Goal: Navigation & Orientation: Find specific page/section

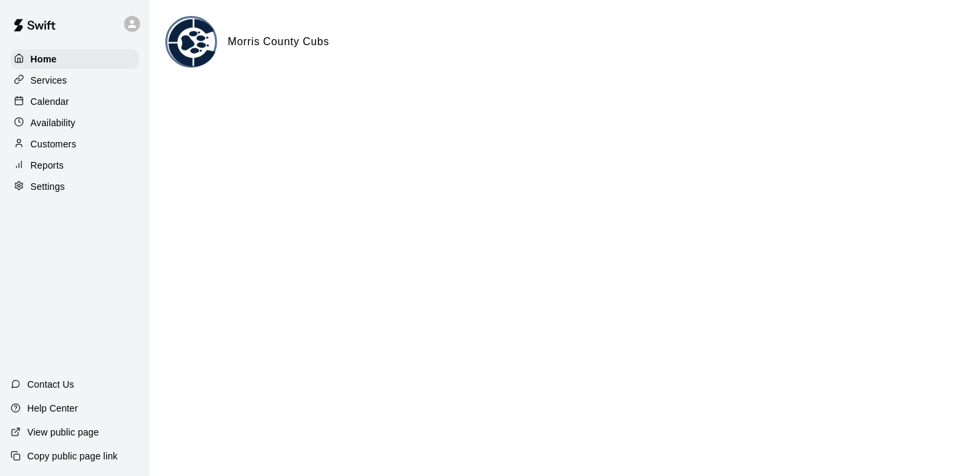
click at [74, 139] on p "Customers" at bounding box center [54, 143] width 46 height 13
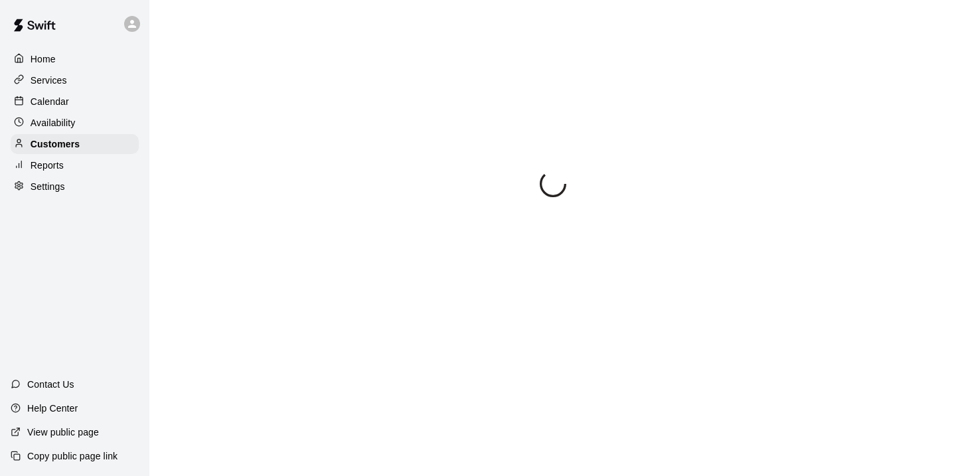
click at [76, 114] on div "Availability" at bounding box center [75, 123] width 128 height 20
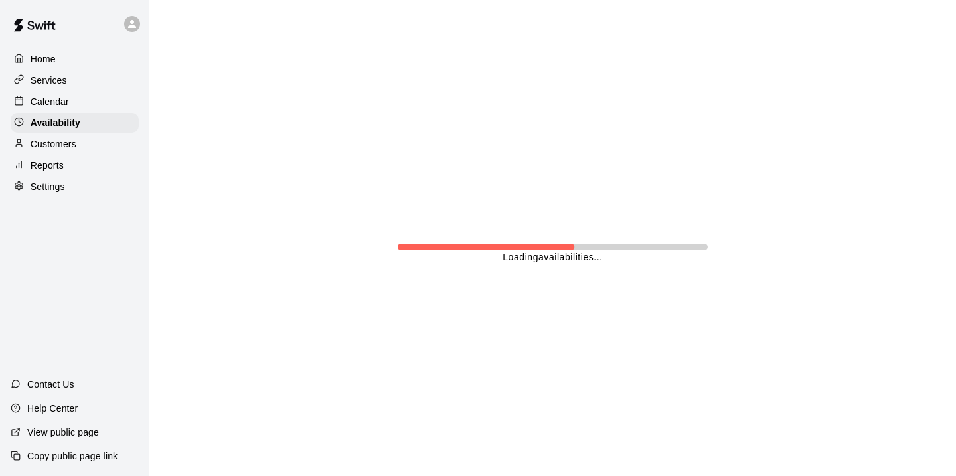
click at [72, 151] on div "Customers" at bounding box center [75, 144] width 128 height 20
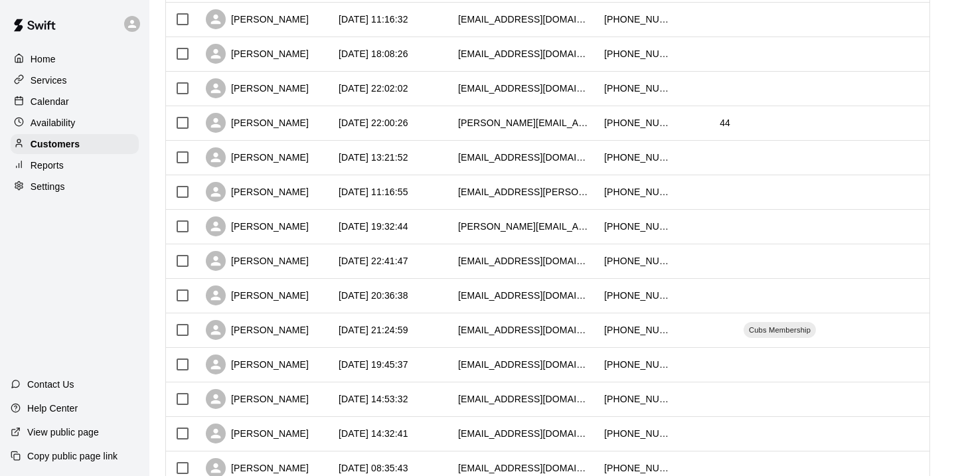
scroll to position [283, 0]
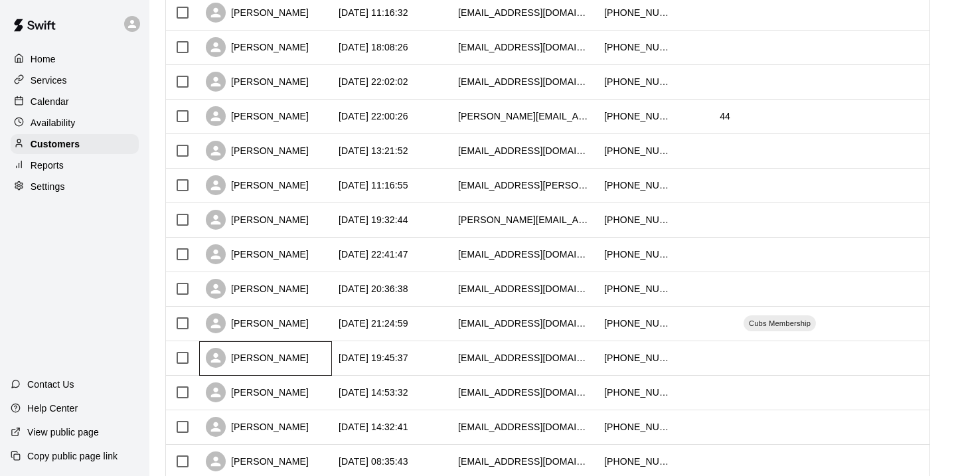
click at [260, 354] on div "Anne Miller" at bounding box center [257, 358] width 103 height 20
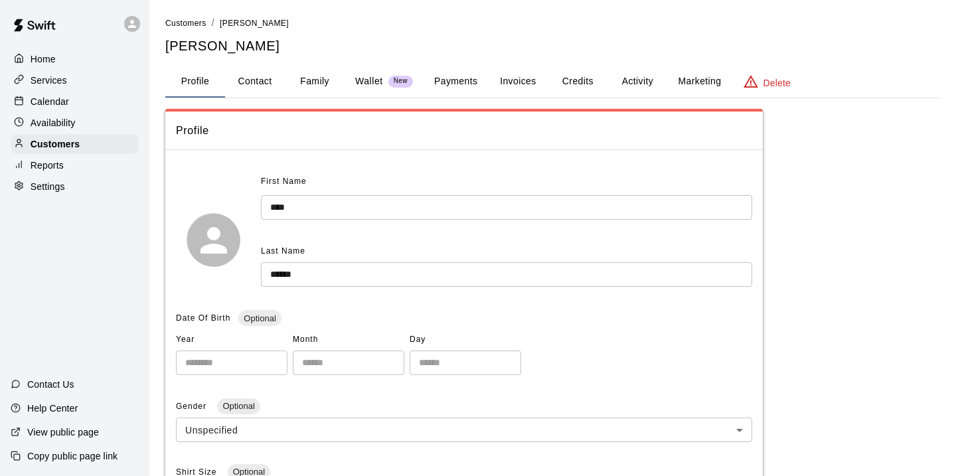
click at [477, 81] on button "Payments" at bounding box center [456, 82] width 64 height 32
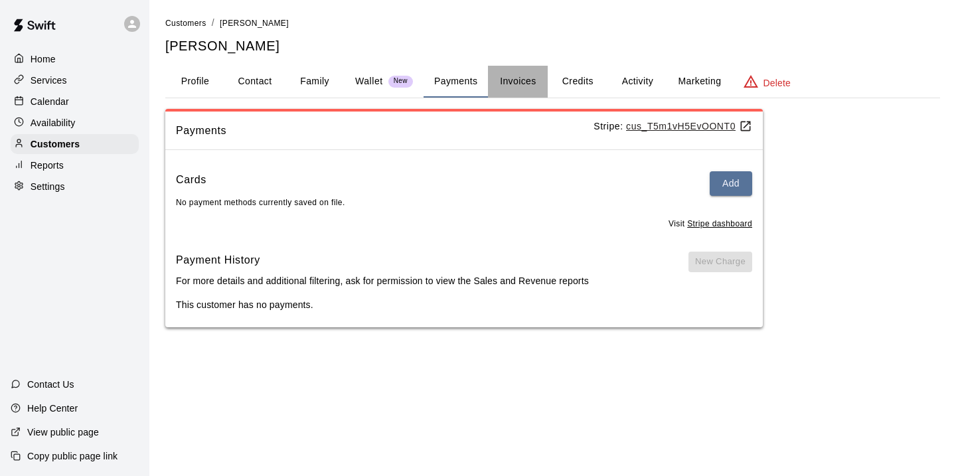
click at [506, 77] on button "Invoices" at bounding box center [518, 82] width 60 height 32
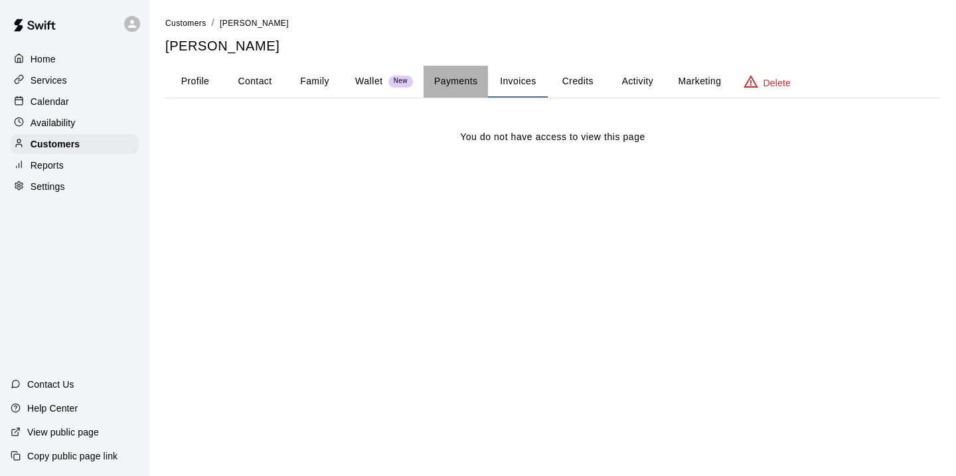
click at [459, 82] on button "Payments" at bounding box center [456, 82] width 64 height 32
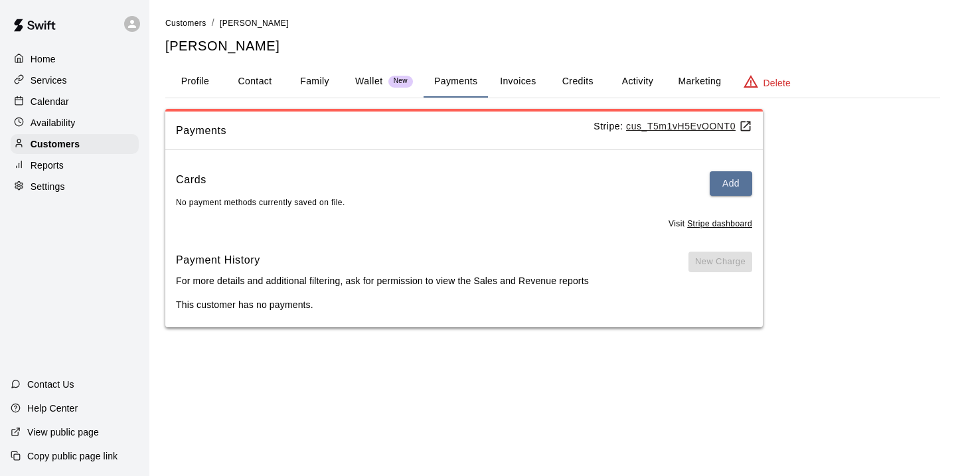
click at [634, 78] on button "Activity" at bounding box center [638, 82] width 60 height 32
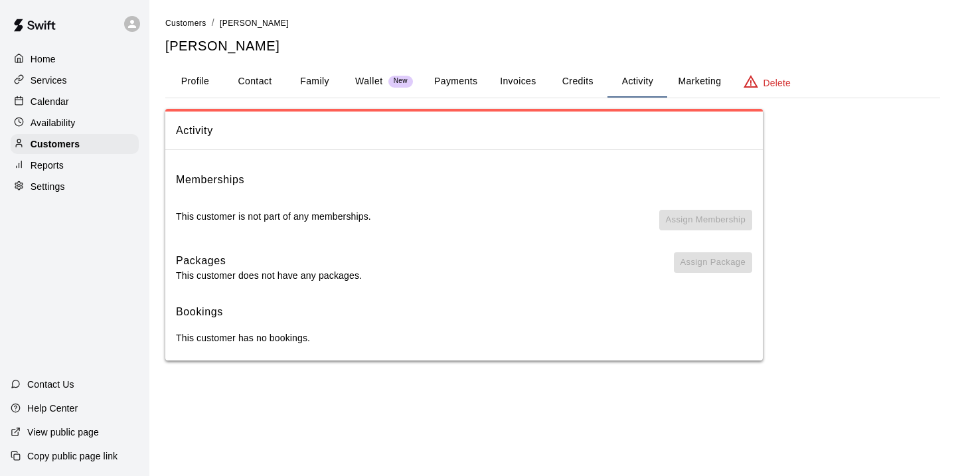
click at [193, 76] on button "Profile" at bounding box center [195, 82] width 60 height 32
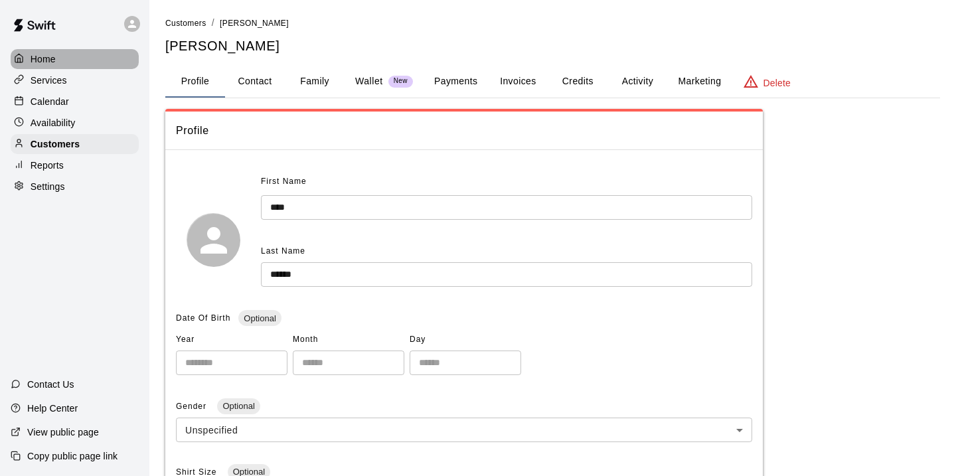
click at [86, 55] on div "Home" at bounding box center [75, 59] width 128 height 20
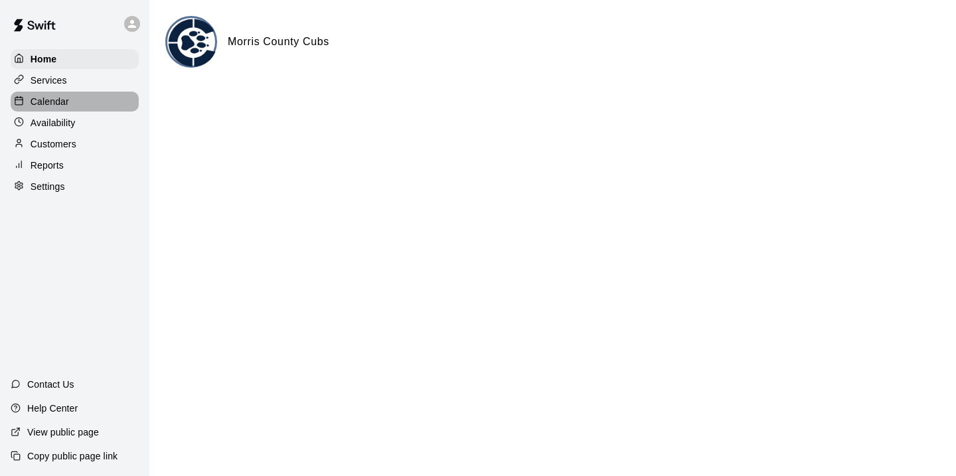
click at [86, 102] on div "Calendar" at bounding box center [75, 102] width 128 height 20
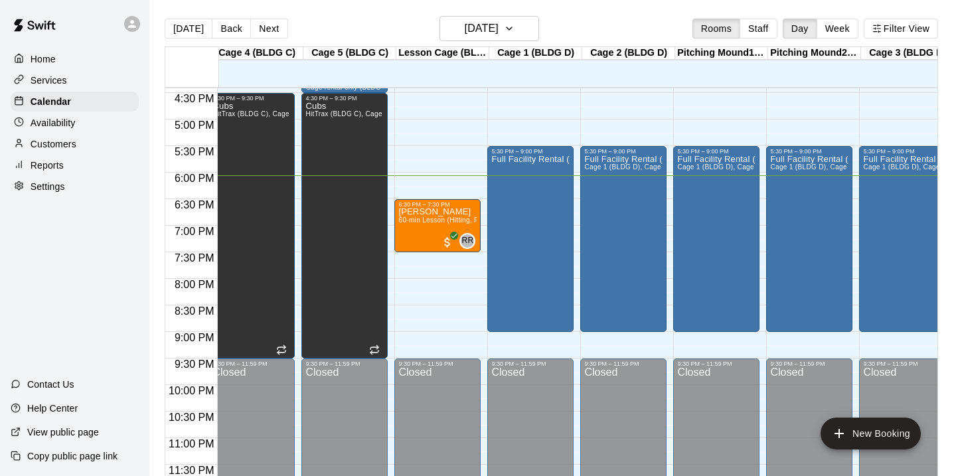
scroll to position [0, 88]
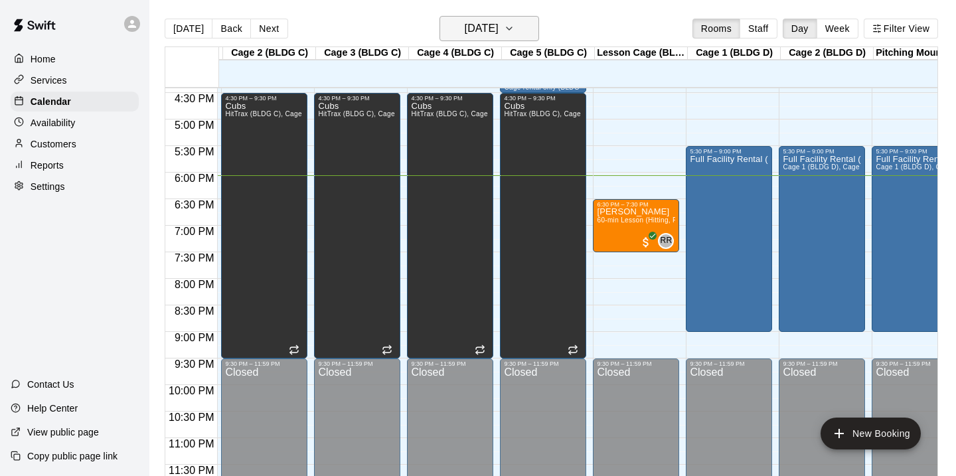
click at [478, 17] on button "[DATE]" at bounding box center [490, 28] width 100 height 25
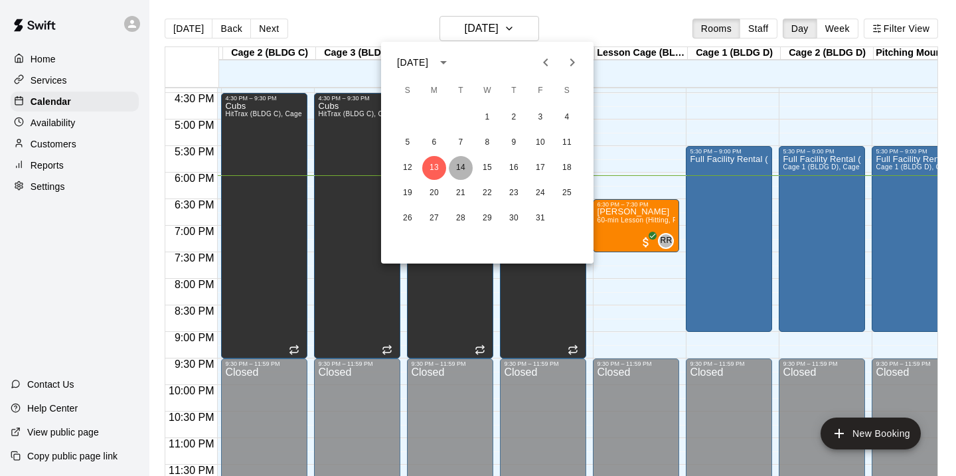
click at [460, 173] on button "14" at bounding box center [461, 168] width 24 height 24
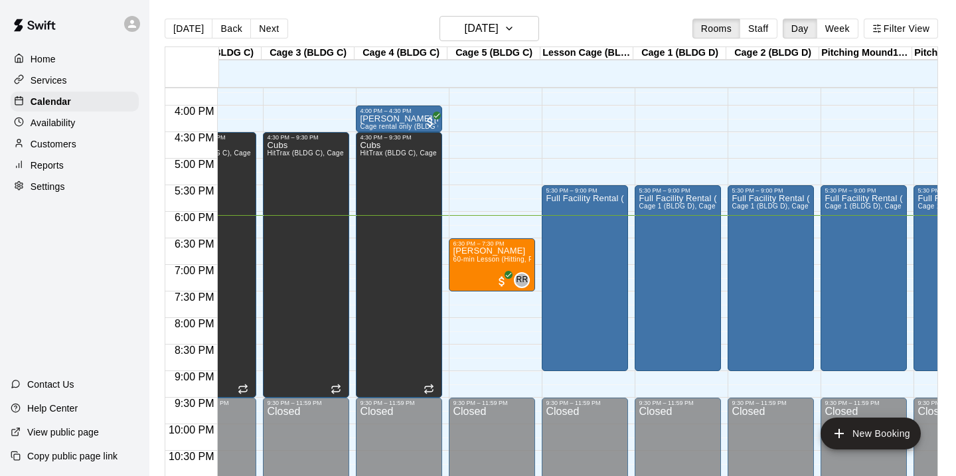
scroll to position [0, 233]
click at [495, 29] on h6 "[DATE]" at bounding box center [482, 28] width 34 height 19
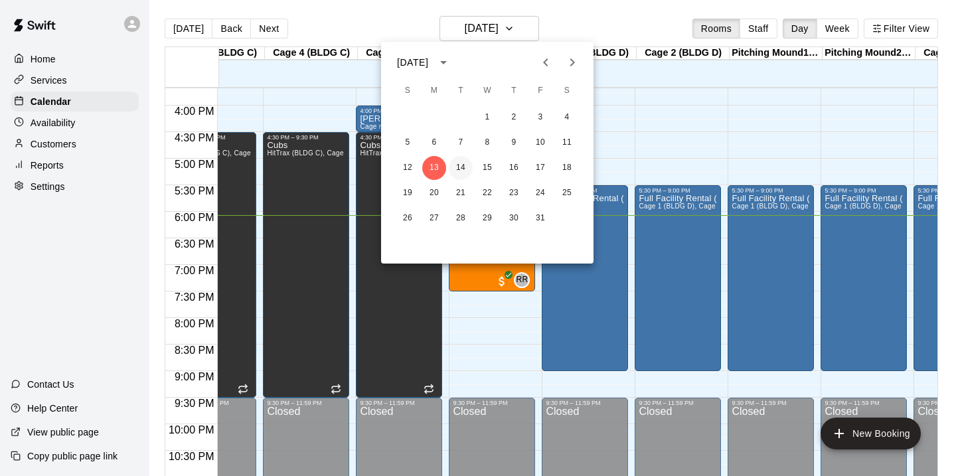
click at [461, 165] on button "14" at bounding box center [461, 168] width 24 height 24
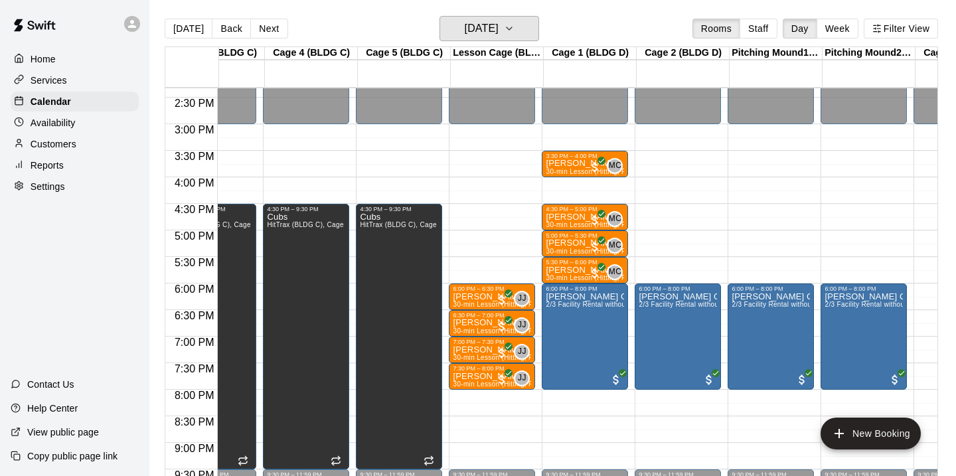
scroll to position [748, 233]
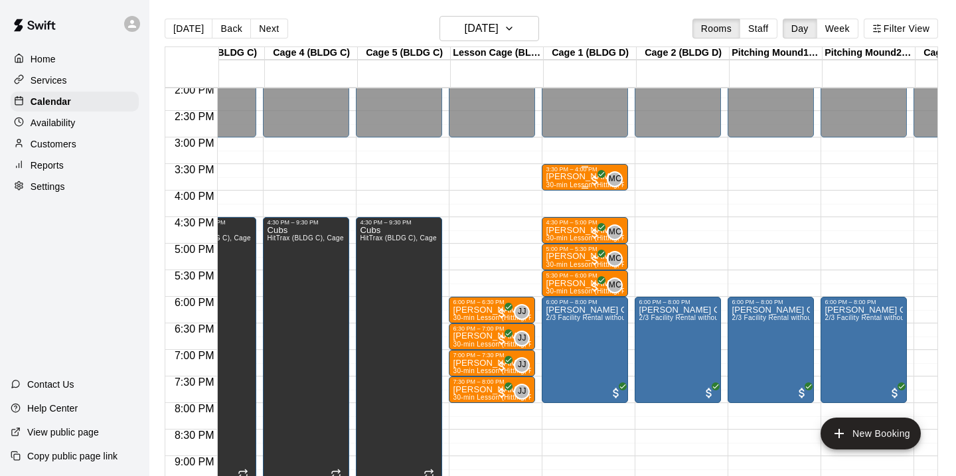
click at [594, 181] on span "All customers have paid" at bounding box center [594, 180] width 13 height 13
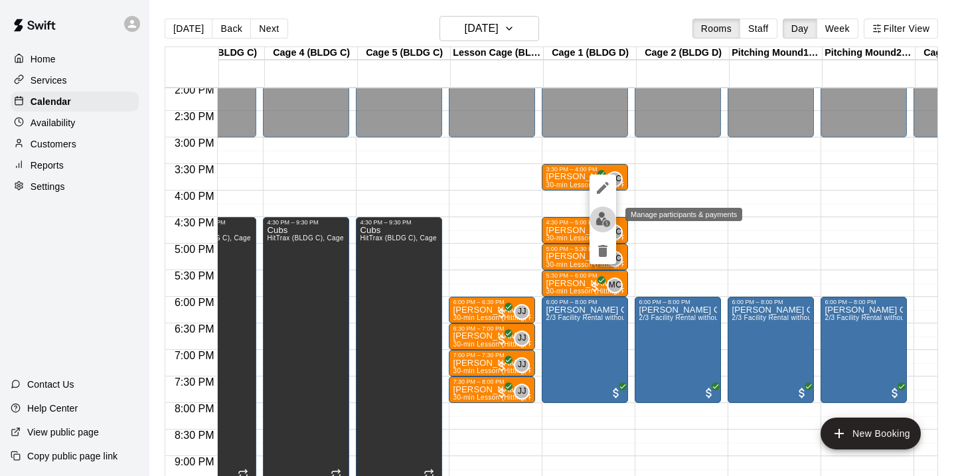
click at [603, 228] on button "edit" at bounding box center [603, 220] width 27 height 26
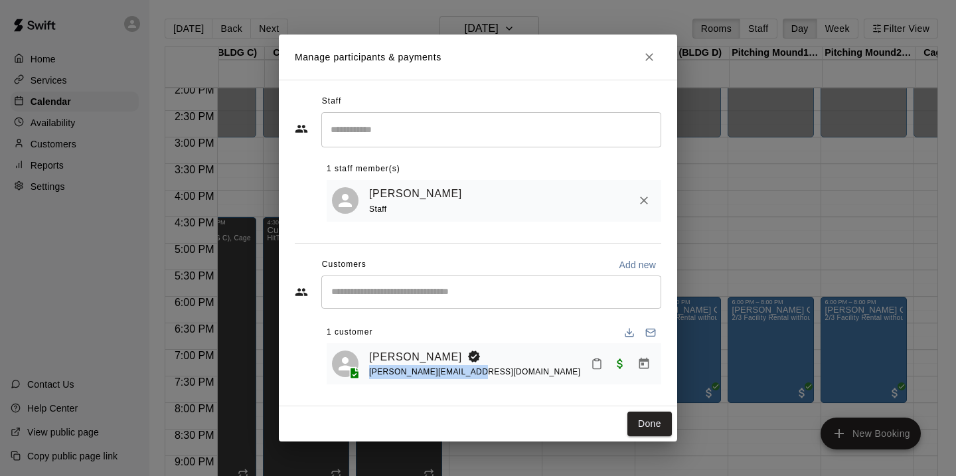
drag, startPoint x: 472, startPoint y: 373, endPoint x: 365, endPoint y: 374, distance: 106.9
click at [365, 374] on div "Wyatt Lynch joseph.lynch1@gmail.com" at bounding box center [494, 364] width 324 height 31
copy span "joseph.lynch1@gmail.com"
click at [422, 360] on link "Wyatt Lynch" at bounding box center [415, 357] width 93 height 17
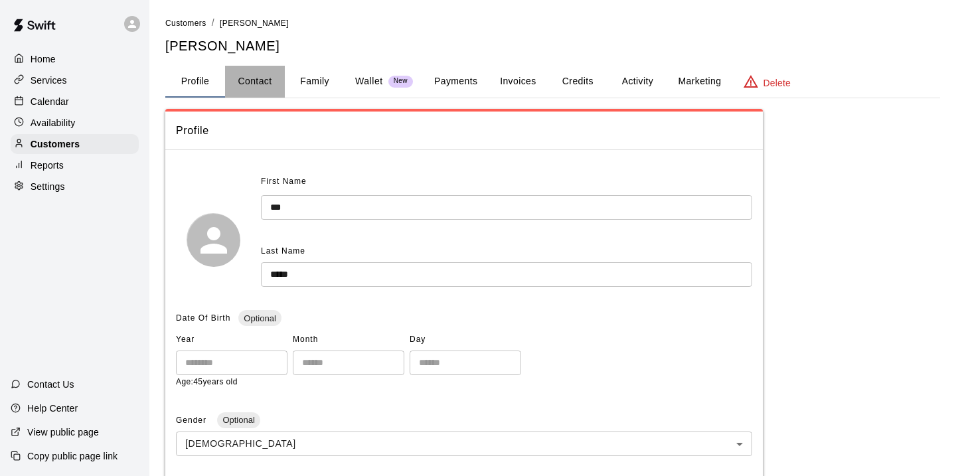
click at [248, 71] on button "Contact" at bounding box center [255, 82] width 60 height 32
select select "**"
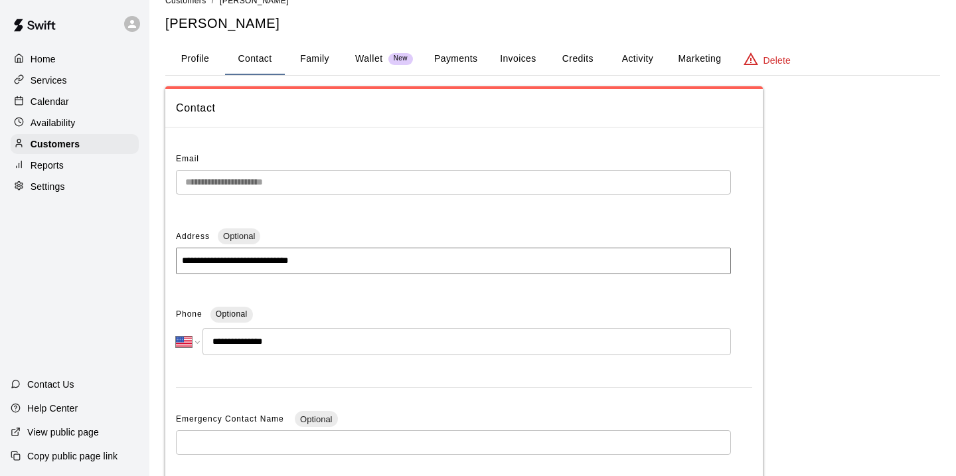
scroll to position [39, 0]
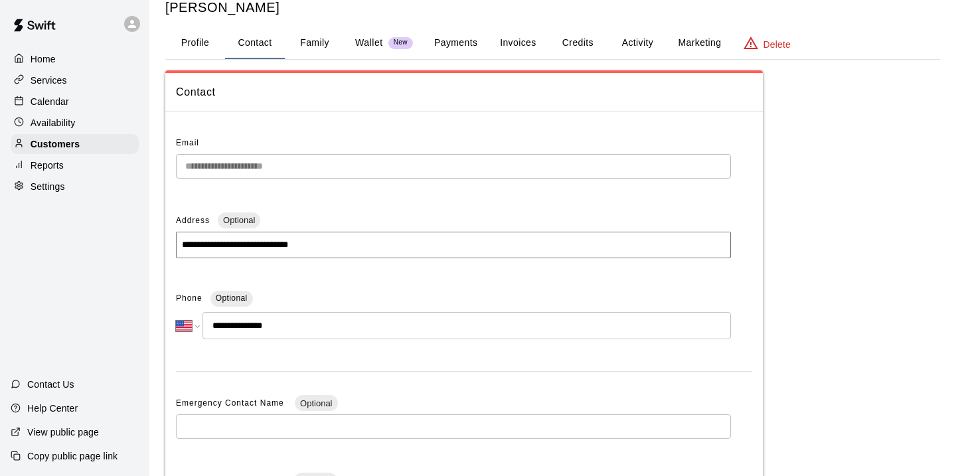
drag, startPoint x: 294, startPoint y: 326, endPoint x: 224, endPoint y: 325, distance: 69.7
click at [224, 325] on input "**********" at bounding box center [467, 325] width 529 height 27
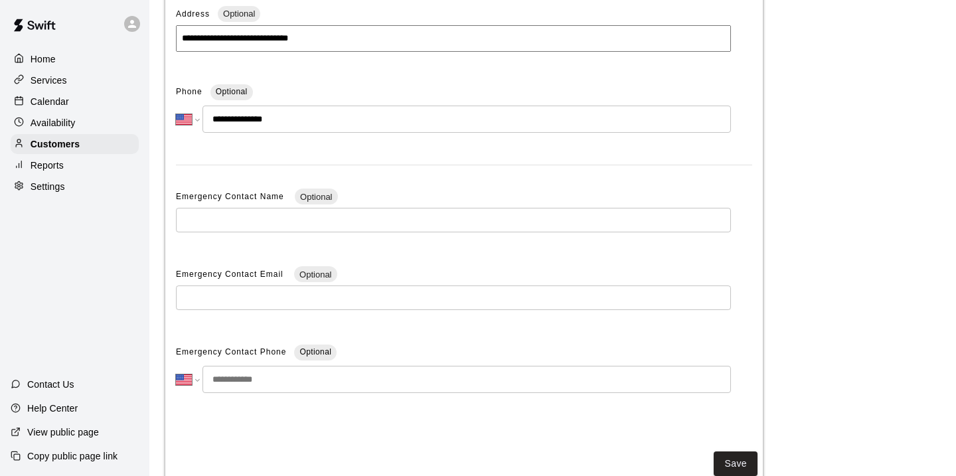
scroll to position [236, 0]
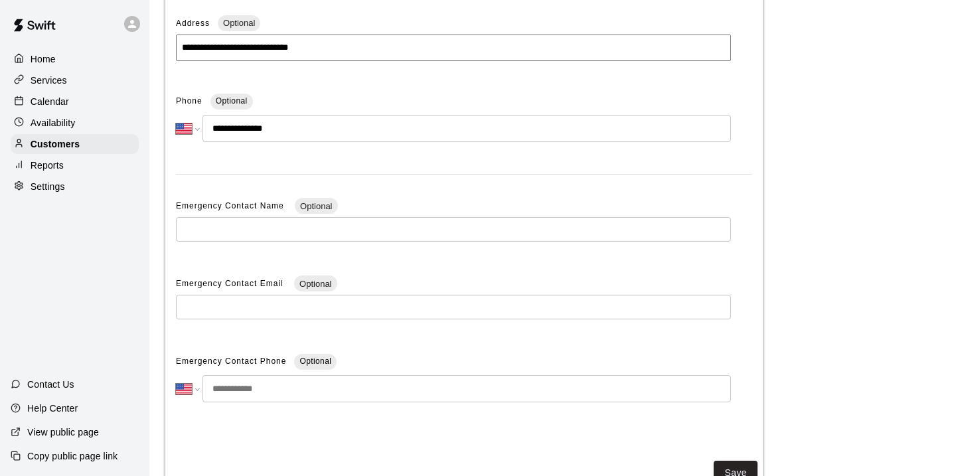
click at [391, 207] on div "Emergency Contact Name Optional ​" at bounding box center [453, 224] width 555 height 56
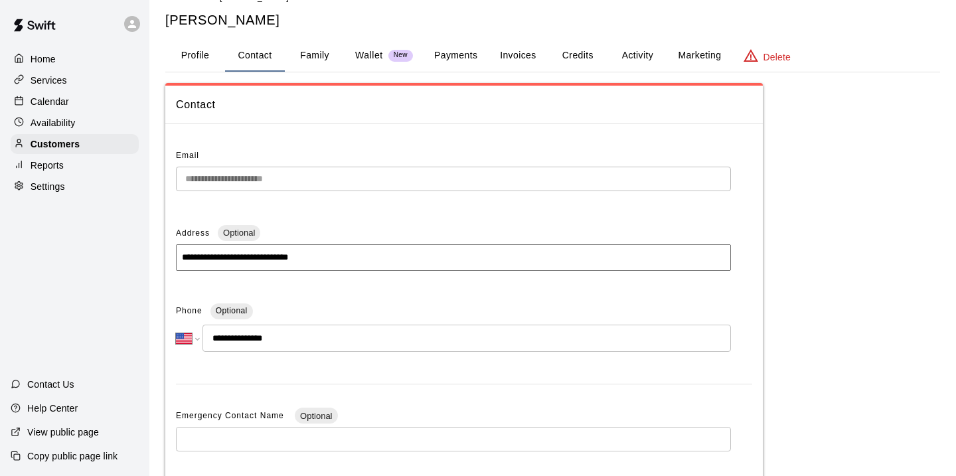
scroll to position [27, 0]
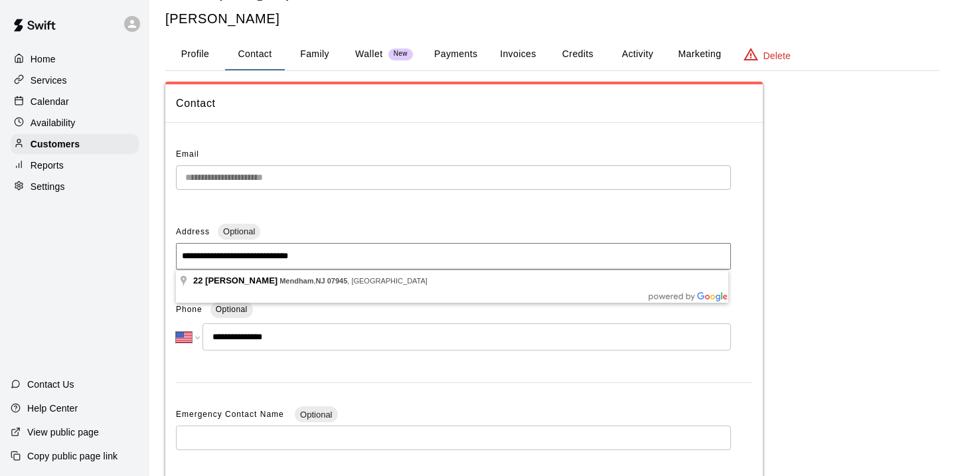
drag, startPoint x: 181, startPoint y: 255, endPoint x: 241, endPoint y: 256, distance: 59.8
click at [241, 256] on input "**********" at bounding box center [453, 256] width 555 height 27
click at [307, 56] on button "Family" at bounding box center [315, 55] width 60 height 32
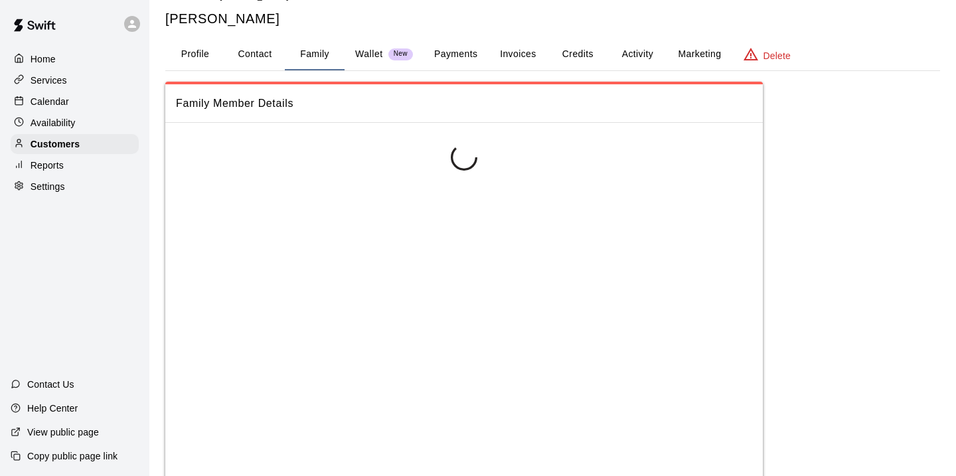
scroll to position [0, 0]
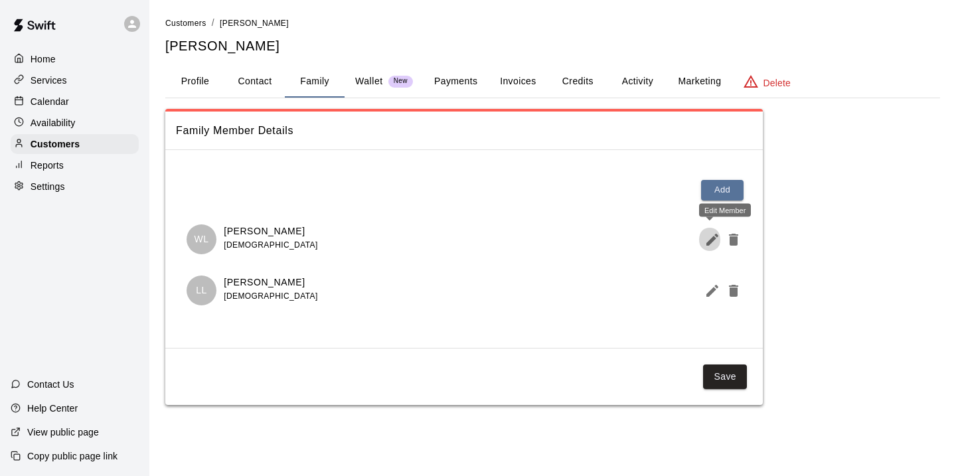
click at [713, 241] on icon "Edit Member" at bounding box center [713, 240] width 12 height 12
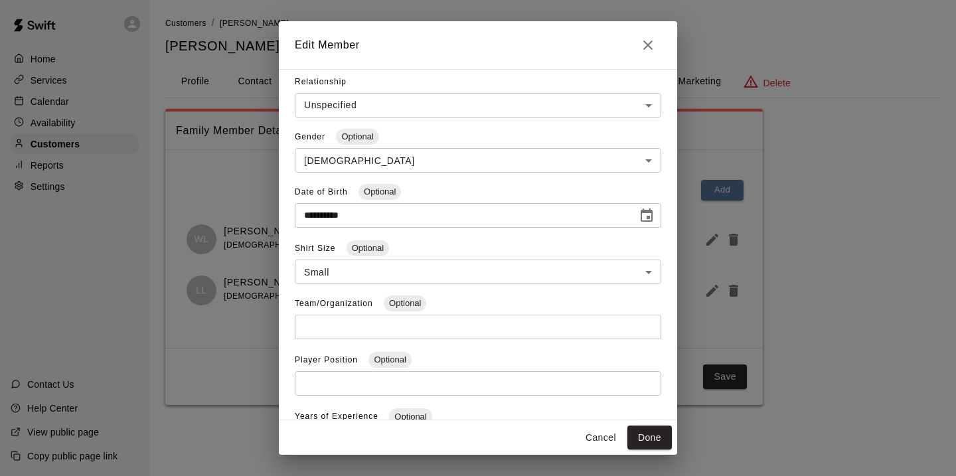
scroll to position [127, 0]
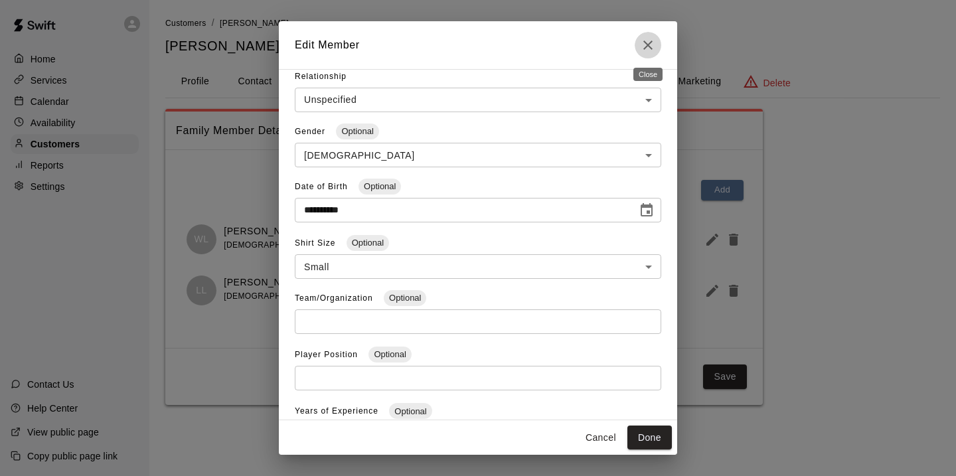
click at [645, 44] on icon "Close" at bounding box center [648, 45] width 16 height 16
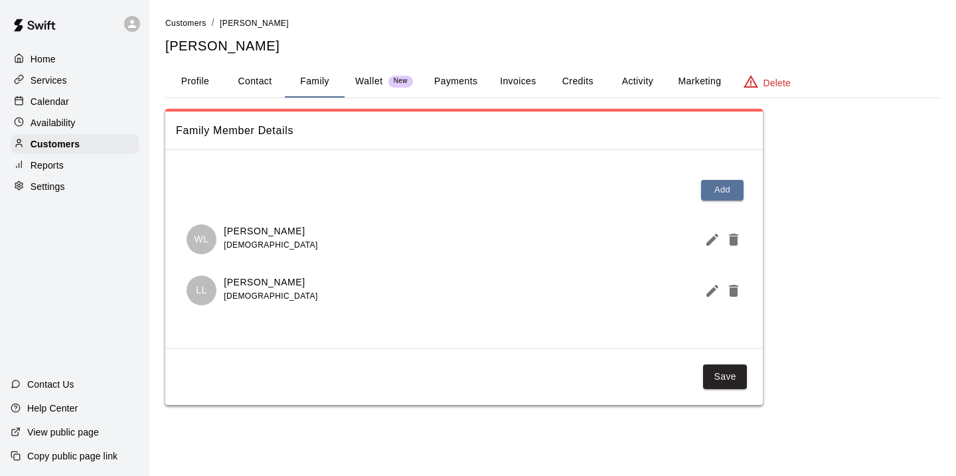
click at [257, 283] on p "Landon Lynch" at bounding box center [271, 283] width 94 height 14
click at [711, 291] on icon "Edit Member" at bounding box center [713, 291] width 12 height 12
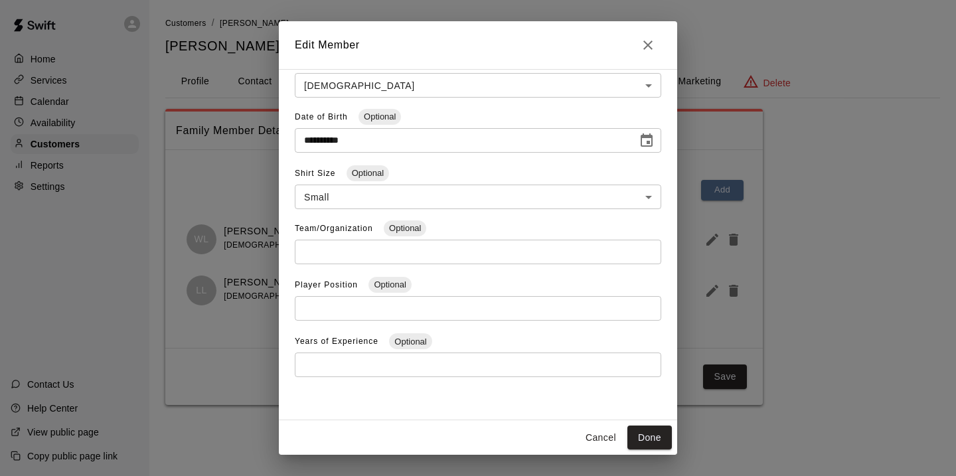
scroll to position [0, 0]
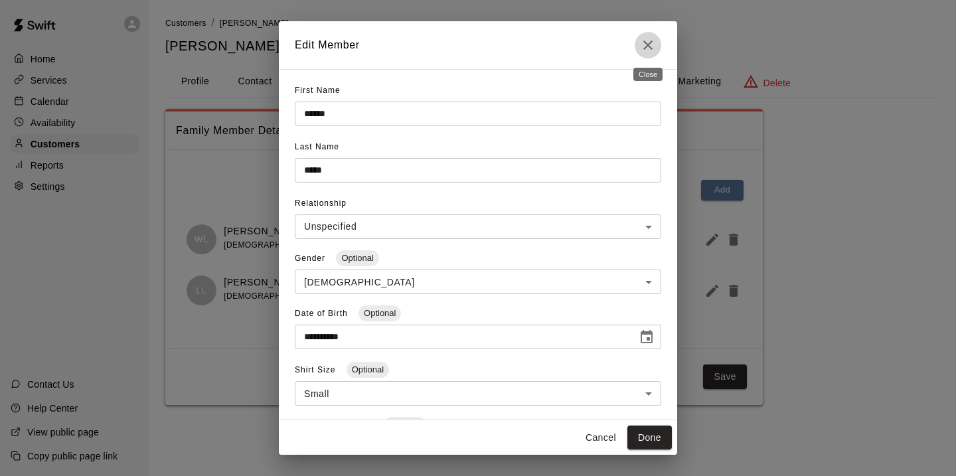
click at [650, 44] on icon "Close" at bounding box center [648, 45] width 16 height 16
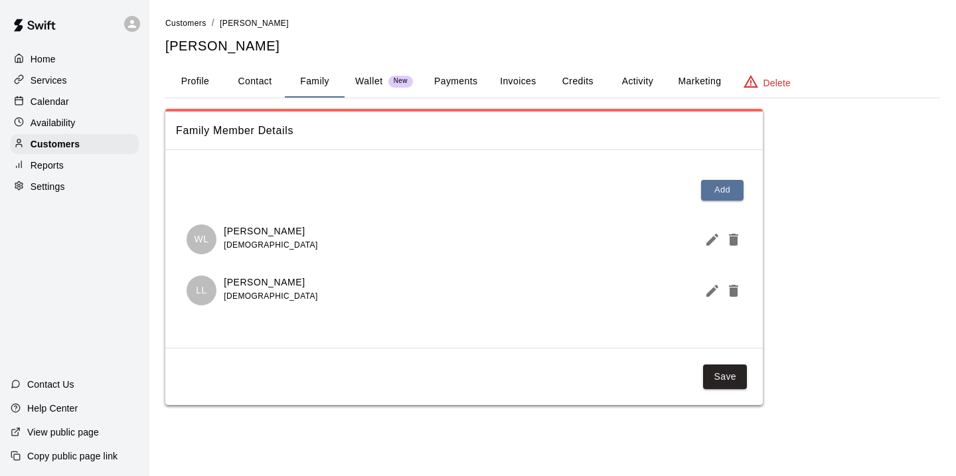
click at [198, 84] on button "Profile" at bounding box center [195, 82] width 60 height 32
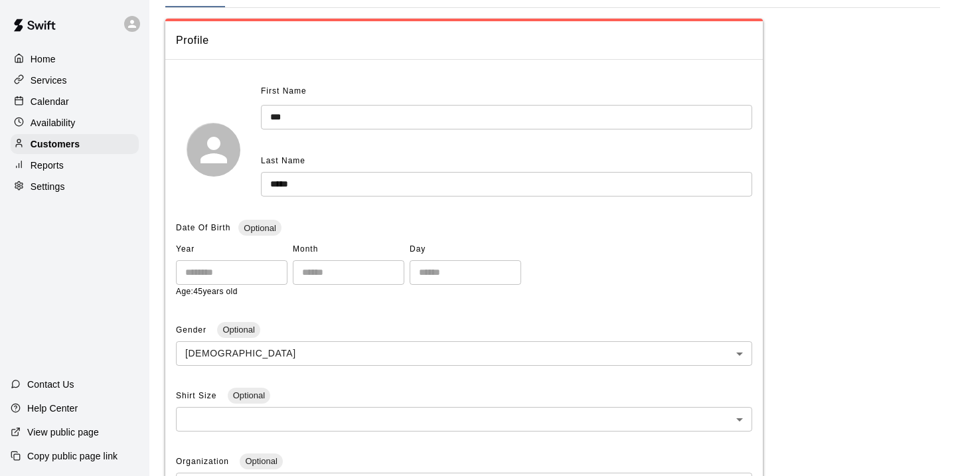
scroll to position [61, 0]
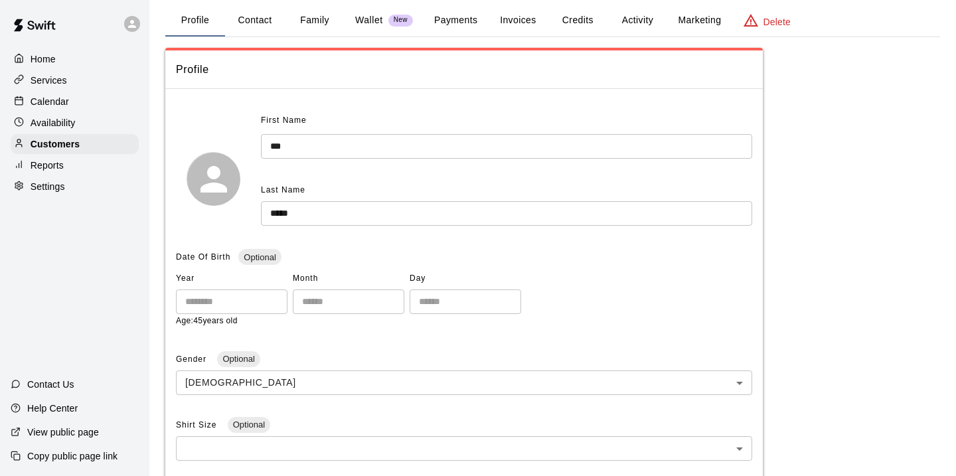
click at [247, 22] on button "Contact" at bounding box center [255, 21] width 60 height 32
select select "**"
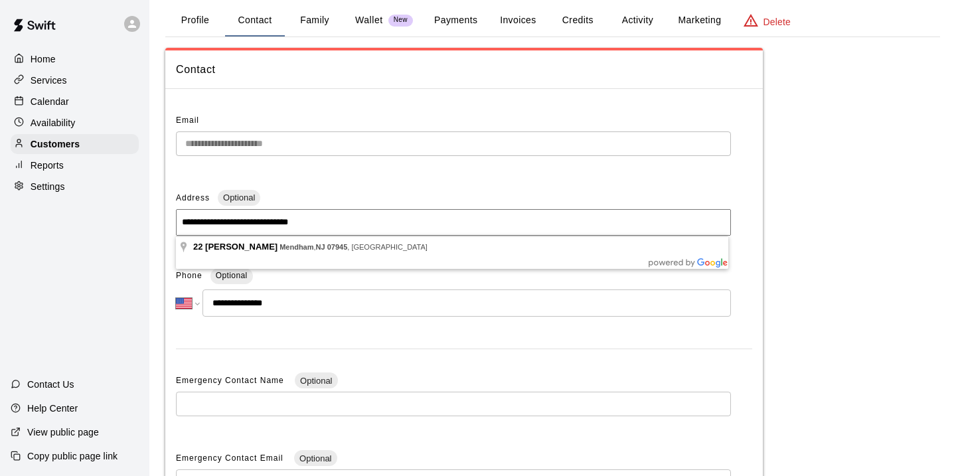
drag, startPoint x: 242, startPoint y: 221, endPoint x: 178, endPoint y: 216, distance: 64.6
click at [178, 216] on input "**********" at bounding box center [453, 222] width 555 height 27
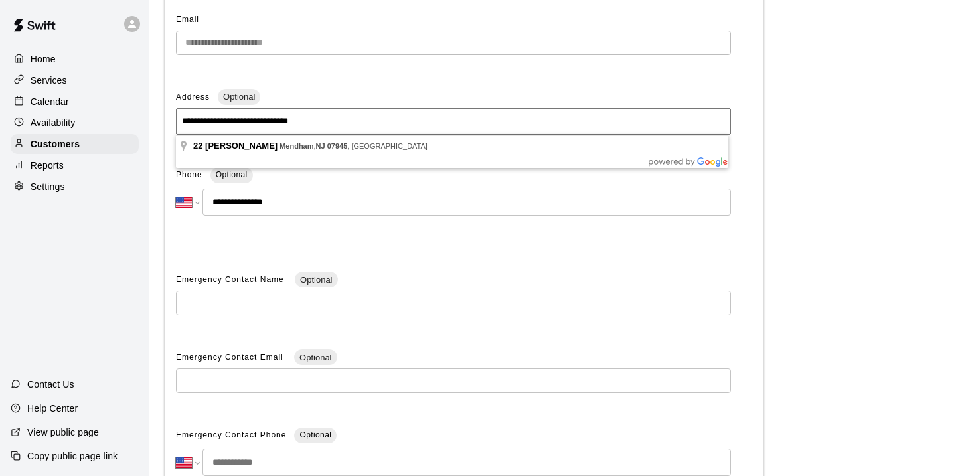
scroll to position [165, 0]
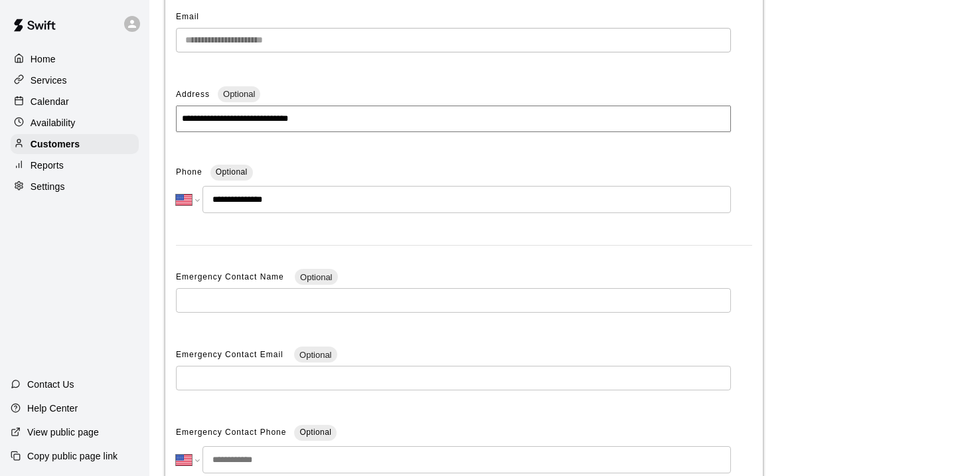
drag, startPoint x: 288, startPoint y: 207, endPoint x: 222, endPoint y: 207, distance: 65.7
click at [222, 207] on input "**********" at bounding box center [467, 199] width 529 height 27
drag, startPoint x: 222, startPoint y: 206, endPoint x: 298, endPoint y: 207, distance: 75.1
click at [298, 207] on input "**********" at bounding box center [467, 199] width 529 height 27
drag, startPoint x: 298, startPoint y: 207, endPoint x: 213, endPoint y: 207, distance: 85.0
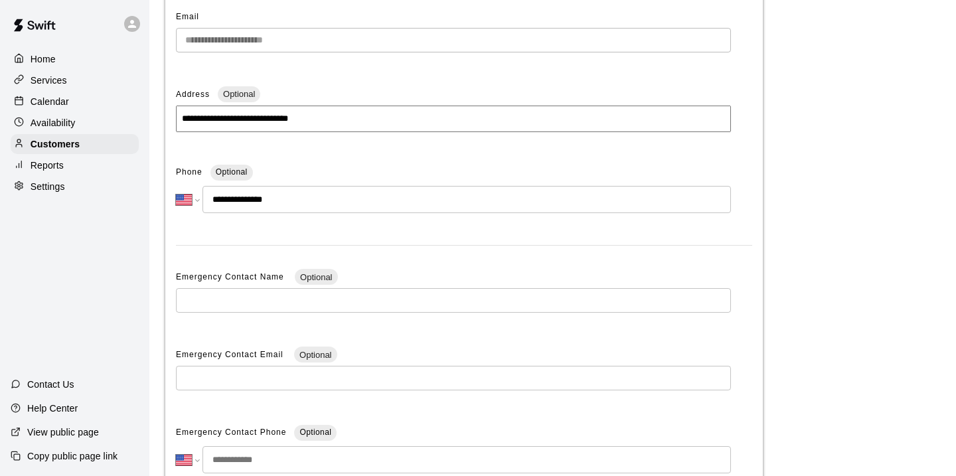
click at [212, 207] on input "**********" at bounding box center [467, 199] width 529 height 27
click at [326, 187] on input "**********" at bounding box center [467, 199] width 529 height 27
click at [327, 169] on div "Phone Optional" at bounding box center [453, 172] width 555 height 21
drag, startPoint x: 292, startPoint y: 207, endPoint x: 226, endPoint y: 207, distance: 65.1
click at [226, 207] on input "**********" at bounding box center [467, 199] width 529 height 27
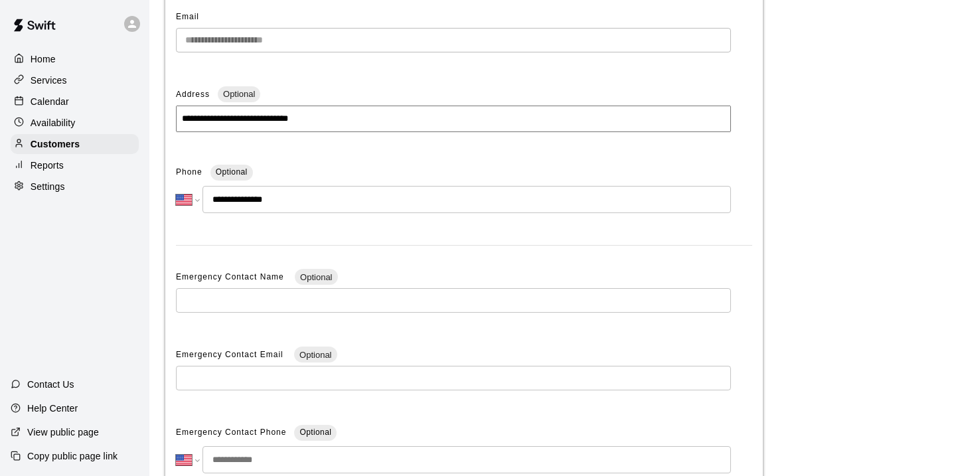
drag, startPoint x: 287, startPoint y: 197, endPoint x: 225, endPoint y: 195, distance: 61.8
click at [225, 195] on input "**********" at bounding box center [467, 199] width 529 height 27
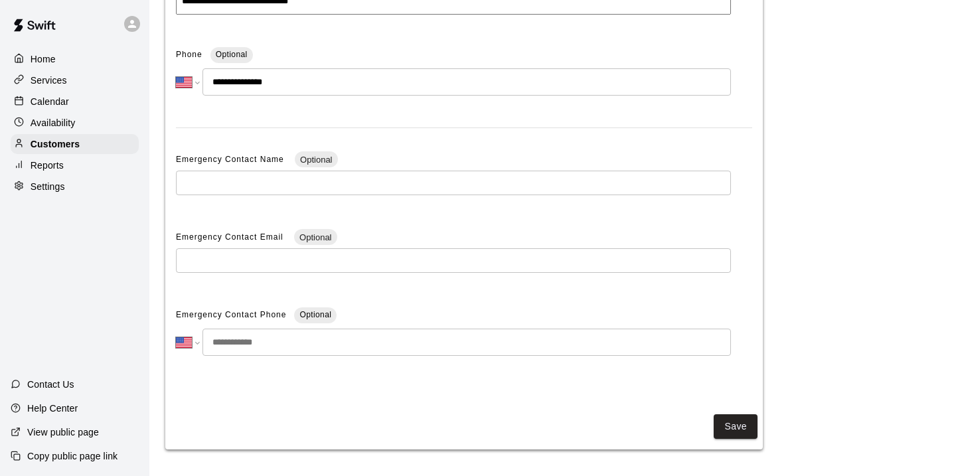
scroll to position [0, 0]
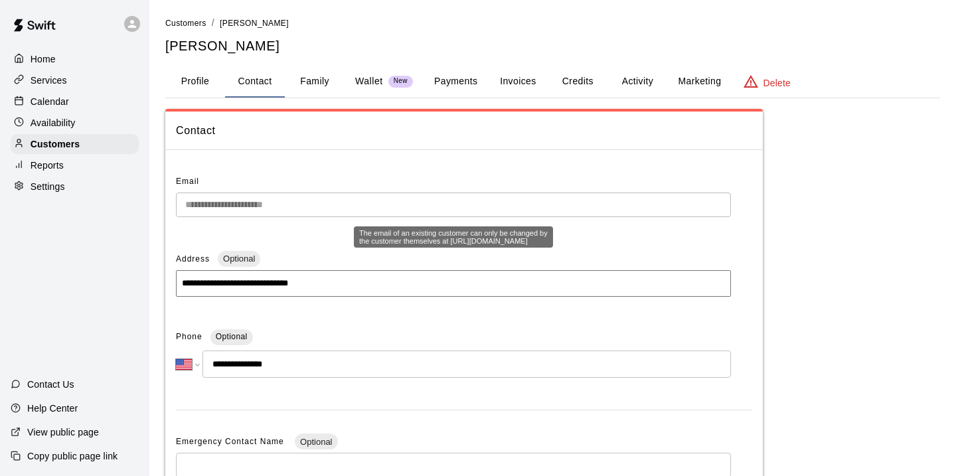
click at [350, 181] on div "Email" at bounding box center [453, 181] width 555 height 21
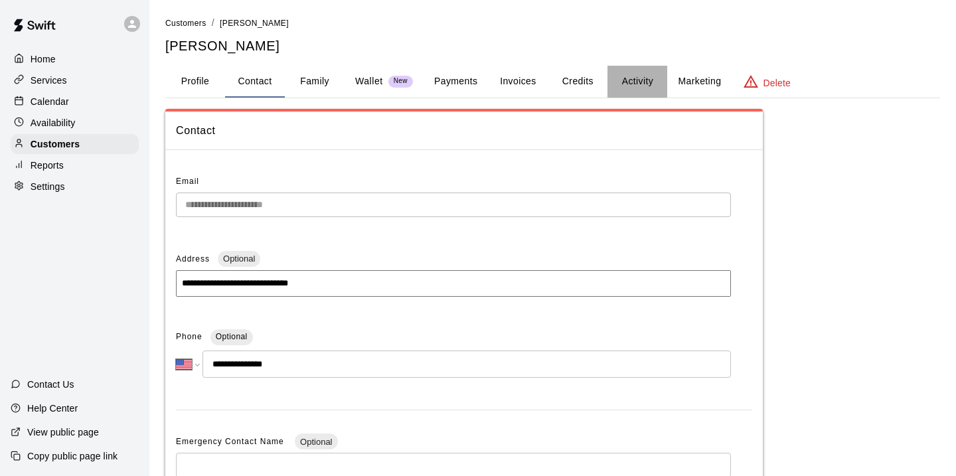
click at [636, 84] on button "Activity" at bounding box center [638, 82] width 60 height 32
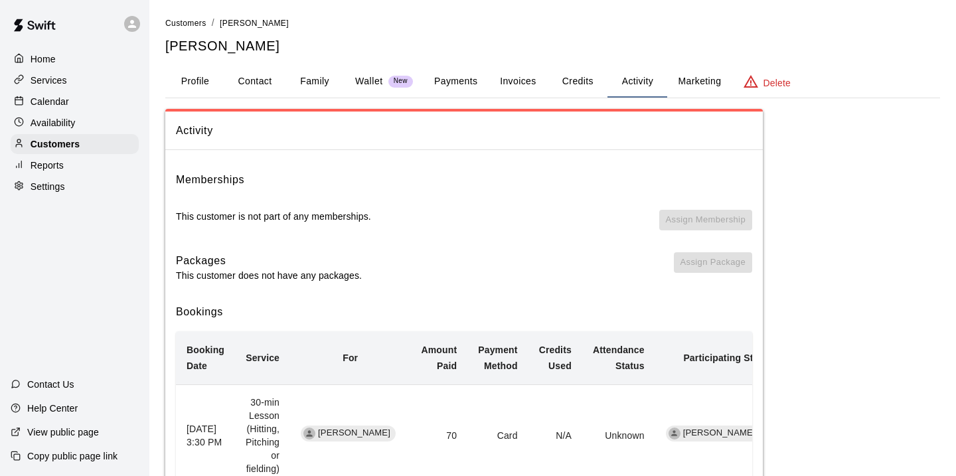
click at [203, 84] on button "Profile" at bounding box center [195, 82] width 60 height 32
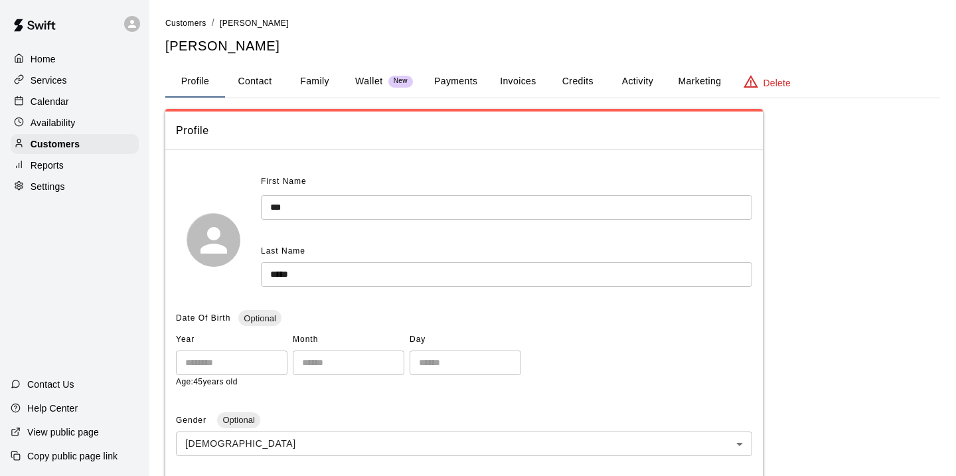
click at [69, 104] on div "Calendar" at bounding box center [75, 102] width 128 height 20
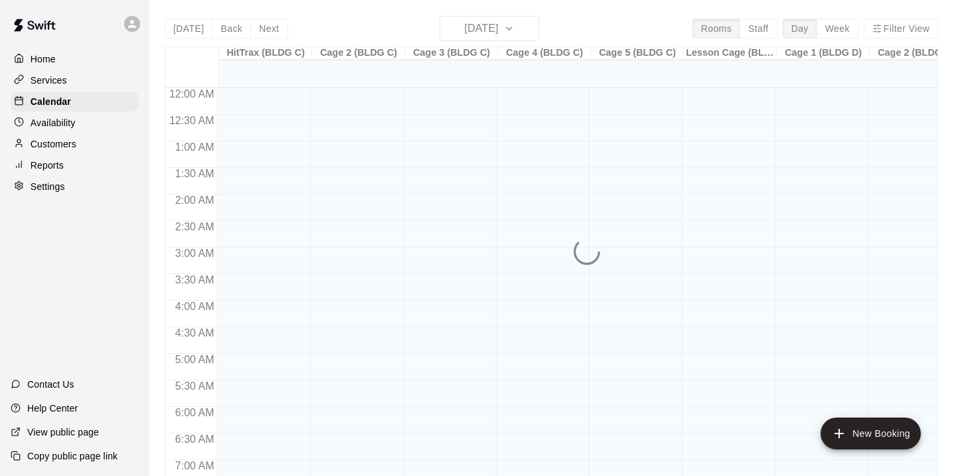
click at [524, 29] on div "Today Back Next Monday Oct 13 Rooms Staff Day Week Filter View HitTrax (BLDG C)…" at bounding box center [552, 254] width 774 height 476
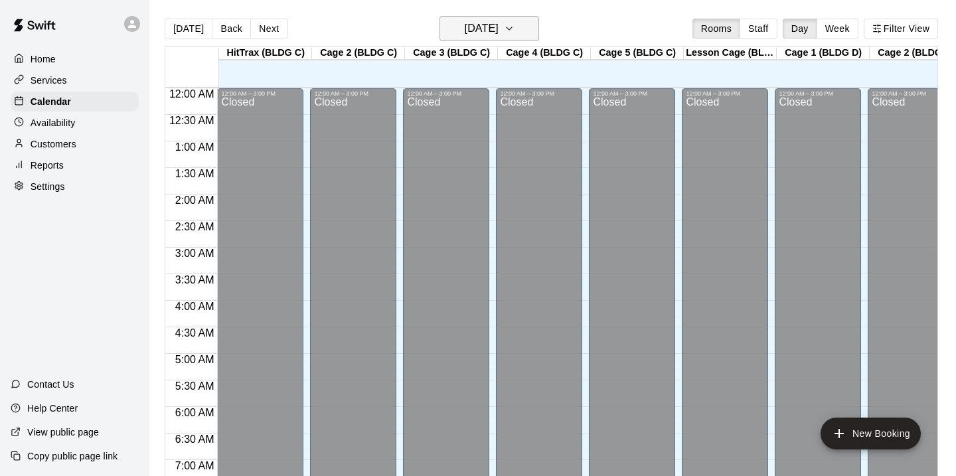
scroll to position [833, 0]
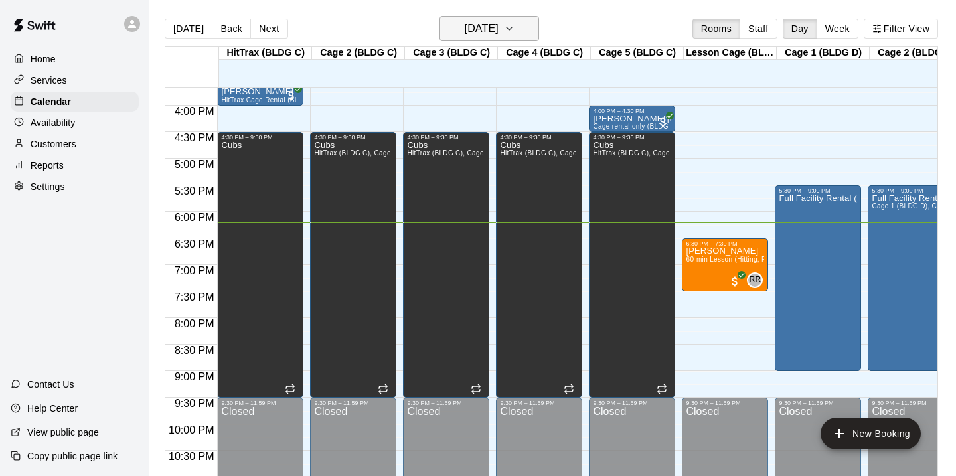
click at [515, 29] on icon "button" at bounding box center [509, 29] width 11 height 16
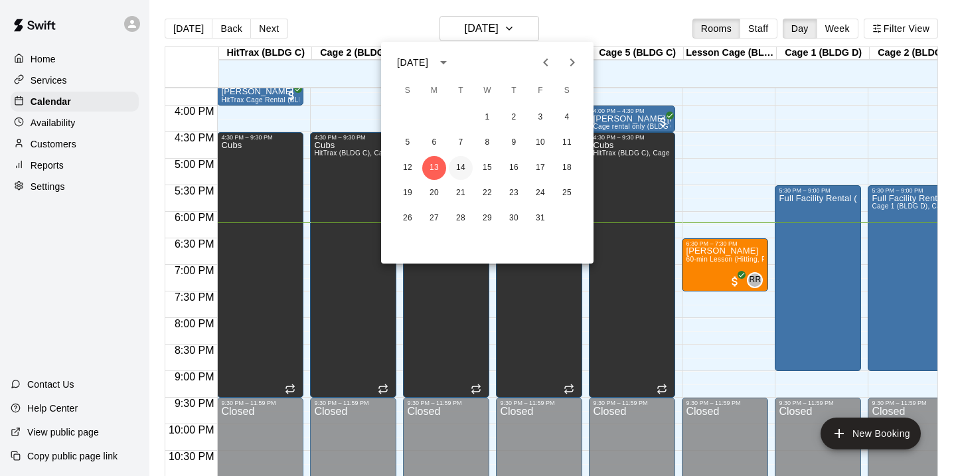
click at [465, 167] on button "14" at bounding box center [461, 168] width 24 height 24
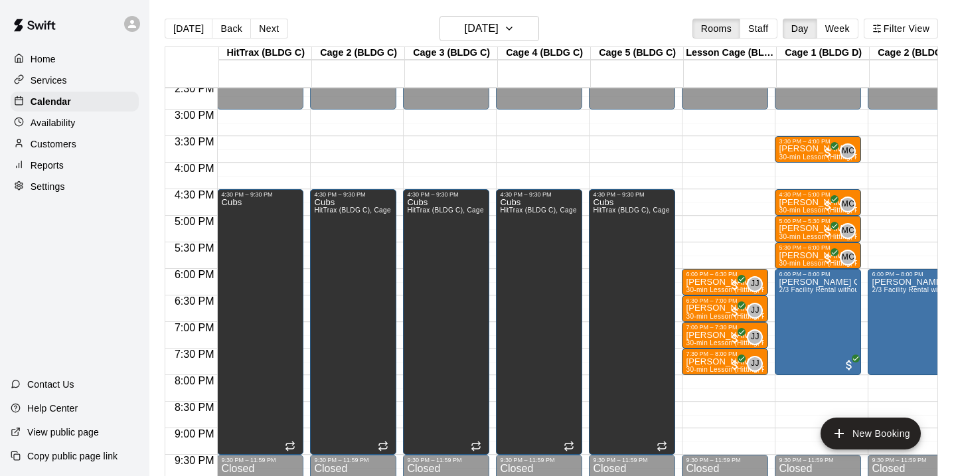
scroll to position [789, 0]
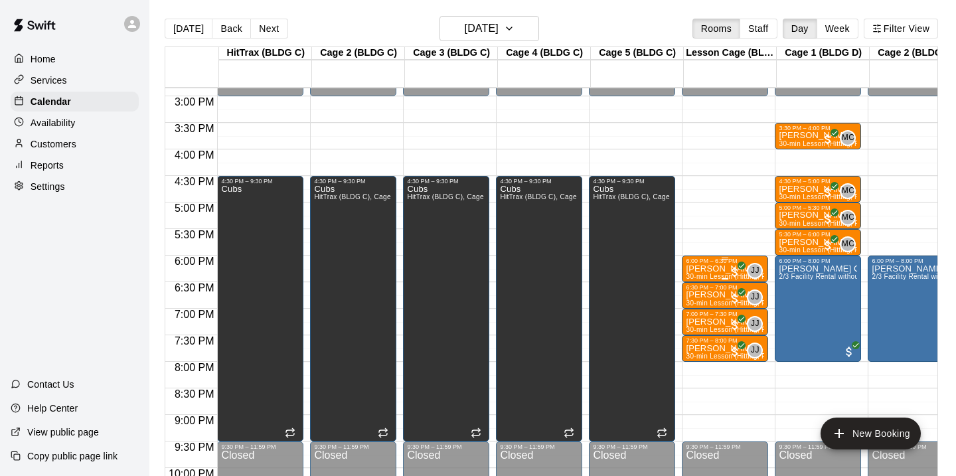
click at [730, 270] on span "All customers have paid" at bounding box center [735, 272] width 13 height 13
click at [748, 309] on img "edit" at bounding box center [743, 311] width 15 height 15
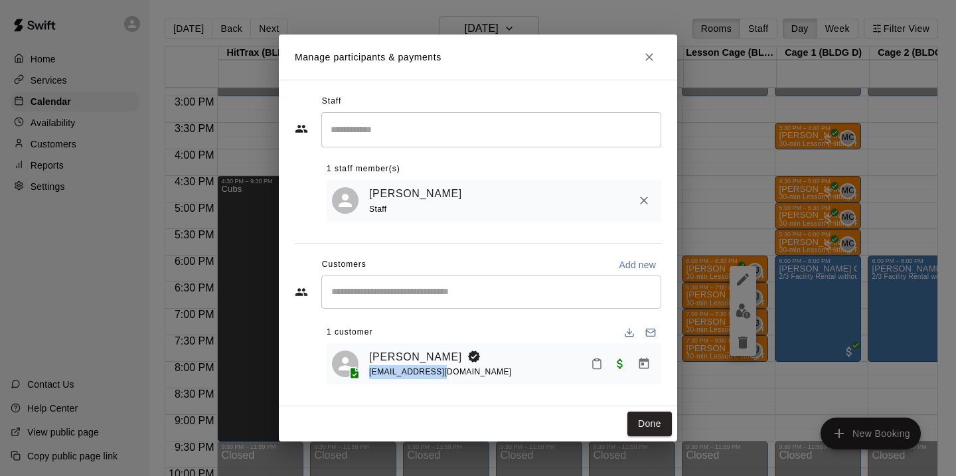
drag, startPoint x: 443, startPoint y: 375, endPoint x: 367, endPoint y: 377, distance: 75.7
click at [367, 377] on div "Gavin Sassoon juice7@gmail.com" at bounding box center [494, 364] width 324 height 31
copy span "juice7@gmail.com"
click at [511, 349] on div "Gavin Sassoon juice7@gmail.com" at bounding box center [512, 364] width 287 height 31
click at [644, 50] on icon "Close" at bounding box center [649, 56] width 13 height 13
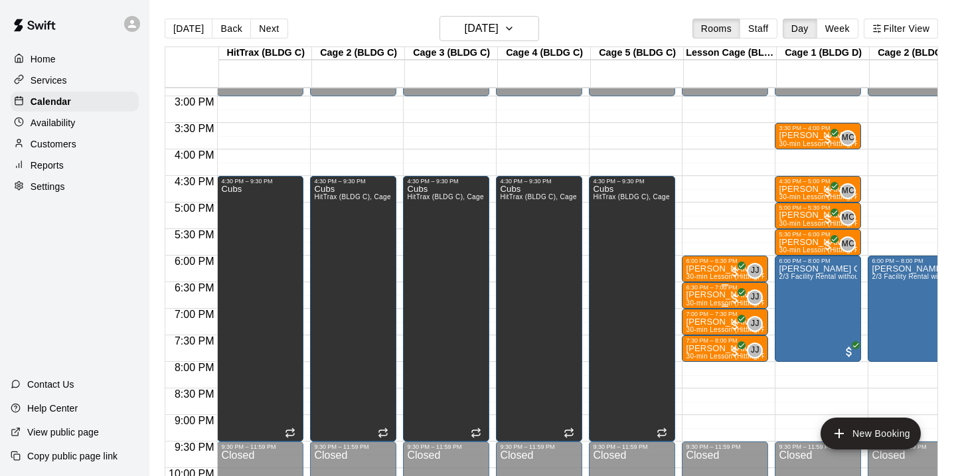
click at [717, 295] on p "Sean Higgins" at bounding box center [725, 295] width 78 height 0
click at [697, 335] on img "edit" at bounding box center [700, 340] width 15 height 15
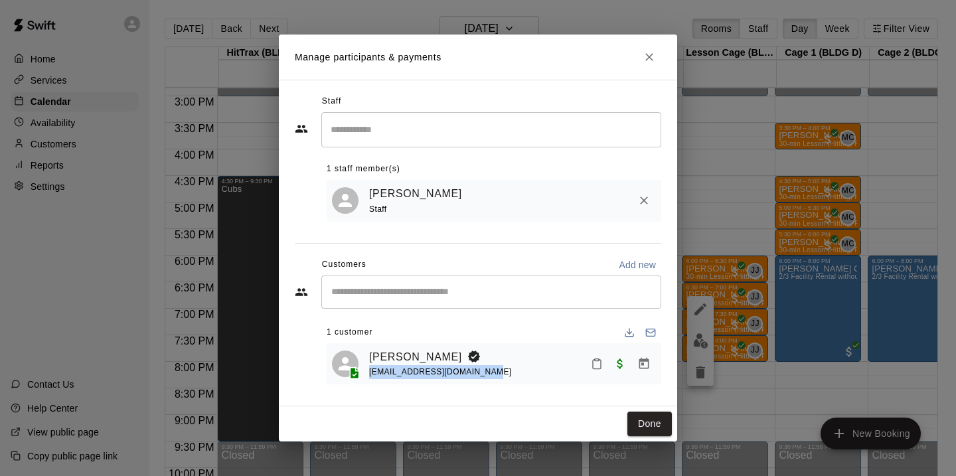
drag, startPoint x: 493, startPoint y: 368, endPoint x: 369, endPoint y: 373, distance: 125.0
click at [369, 373] on div "Sean Higgins jobuwashington@hotmail.com" at bounding box center [512, 364] width 287 height 31
copy span "jobuwashington@hotmail.com"
click at [443, 374] on span "jobuwashington@hotmail.com" at bounding box center [440, 371] width 143 height 9
click at [418, 357] on link "Sean Higgins" at bounding box center [415, 357] width 93 height 17
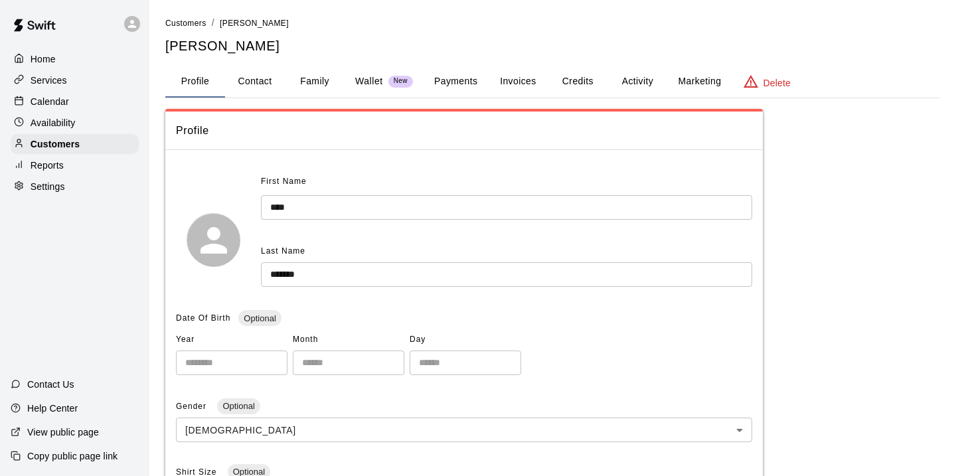
click at [630, 76] on button "Activity" at bounding box center [638, 82] width 60 height 32
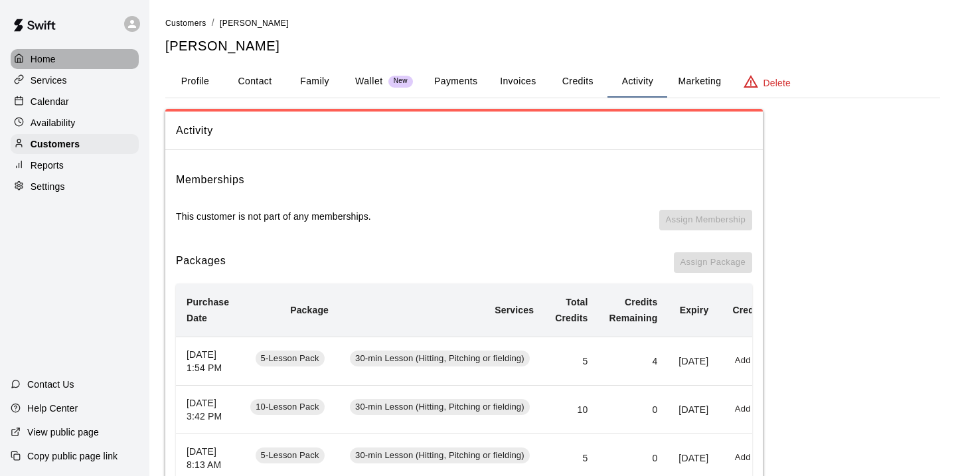
click at [96, 58] on div "Home" at bounding box center [75, 59] width 128 height 20
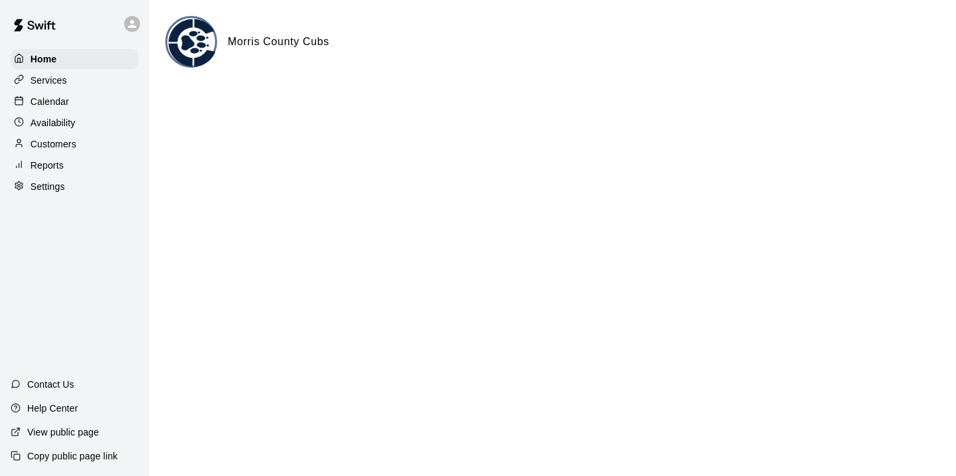
click at [64, 95] on p "Calendar" at bounding box center [50, 101] width 39 height 13
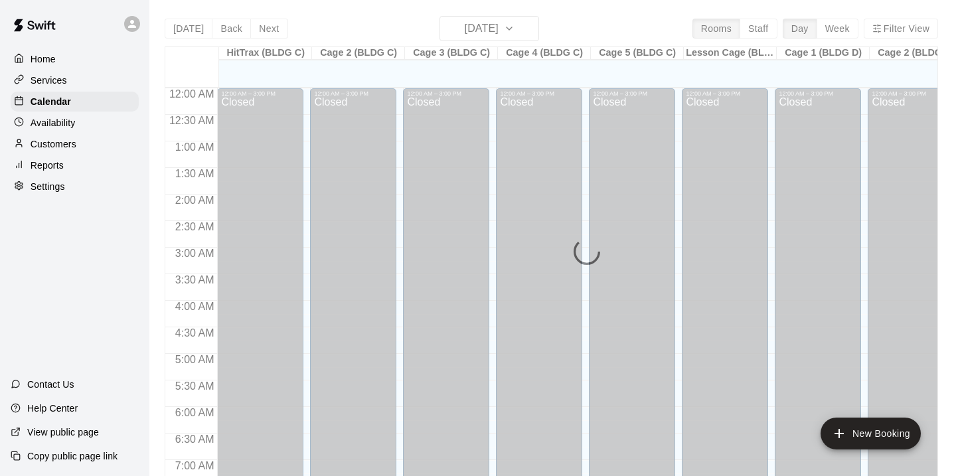
click at [527, 31] on div "Today Back Next Monday Oct 13 Rooms Staff Day Week Filter View HitTrax (BLDG C)…" at bounding box center [552, 254] width 774 height 476
click at [515, 25] on icon "button" at bounding box center [509, 29] width 11 height 16
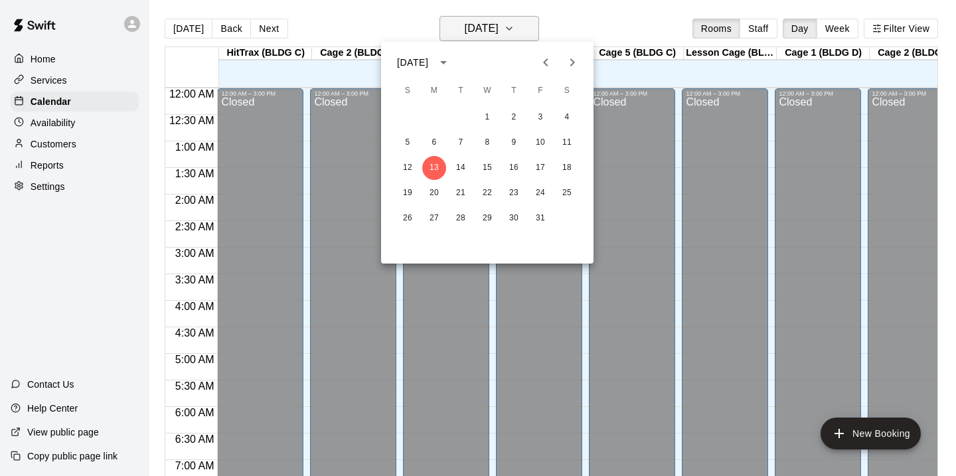
scroll to position [833, 0]
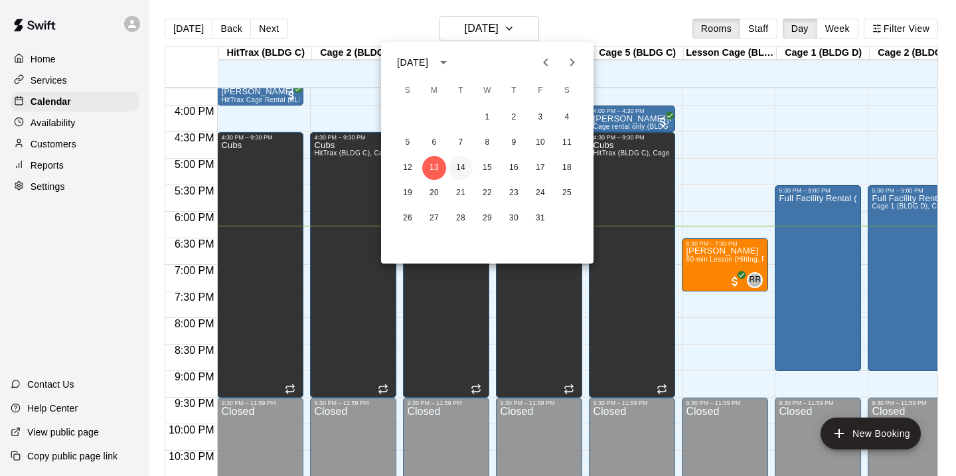
click at [458, 163] on button "14" at bounding box center [461, 168] width 24 height 24
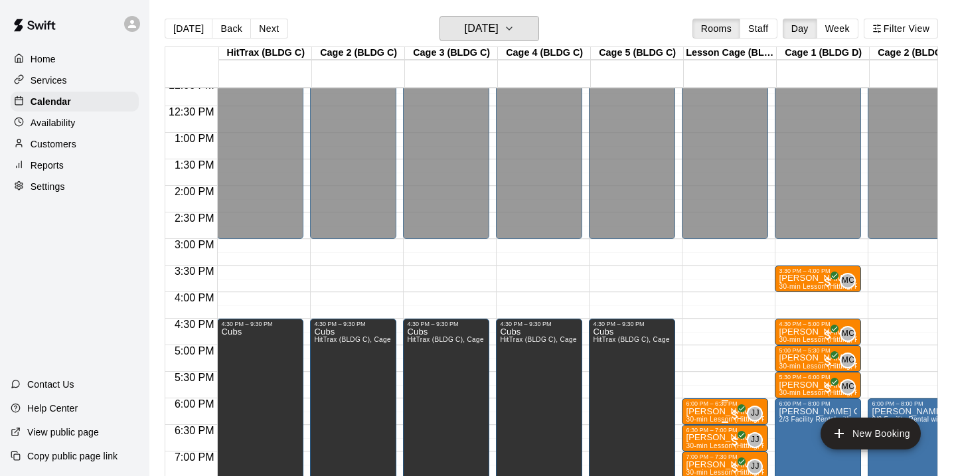
scroll to position [644, 0]
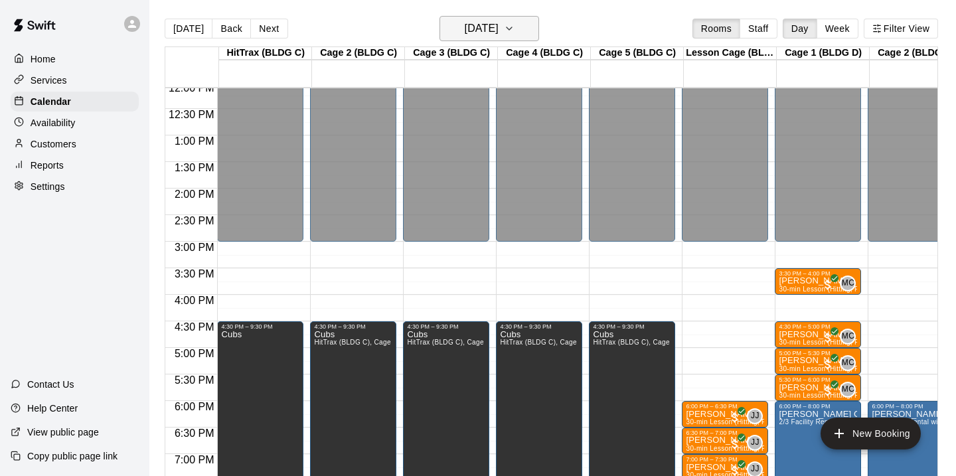
click at [499, 28] on h6 "Tuesday Oct 14" at bounding box center [482, 28] width 34 height 19
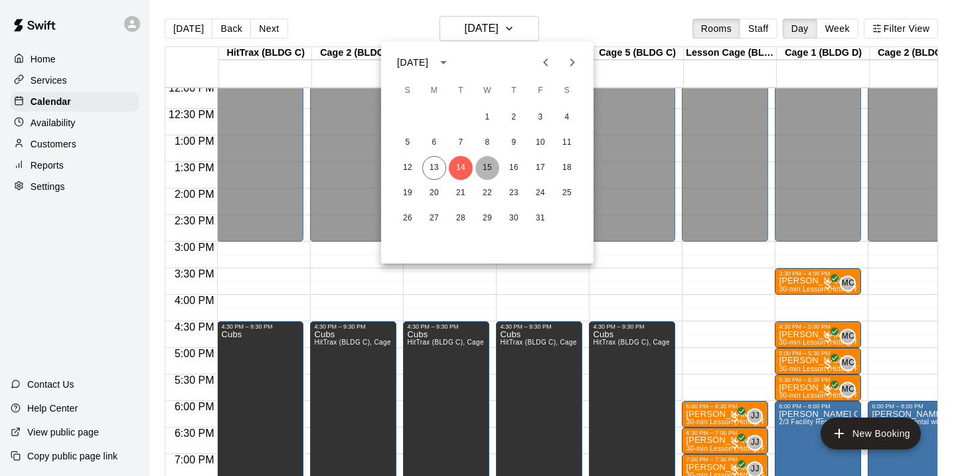
click at [481, 164] on button "15" at bounding box center [488, 168] width 24 height 24
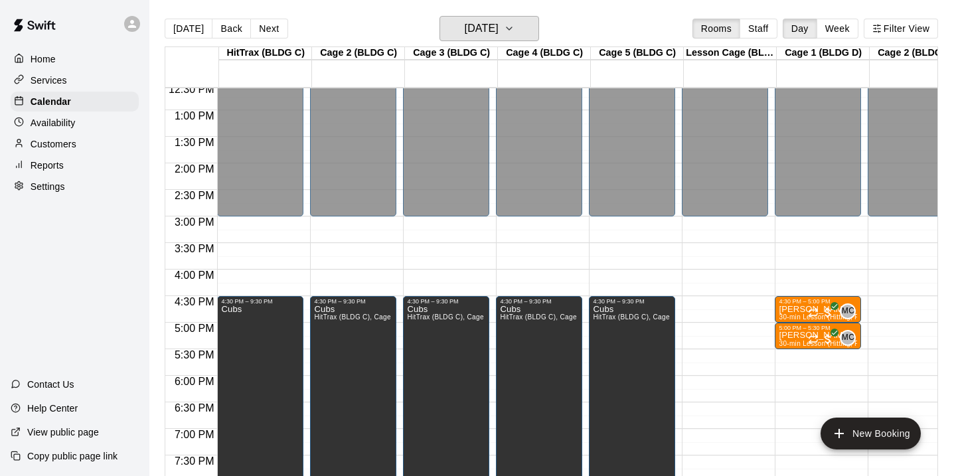
scroll to position [671, 0]
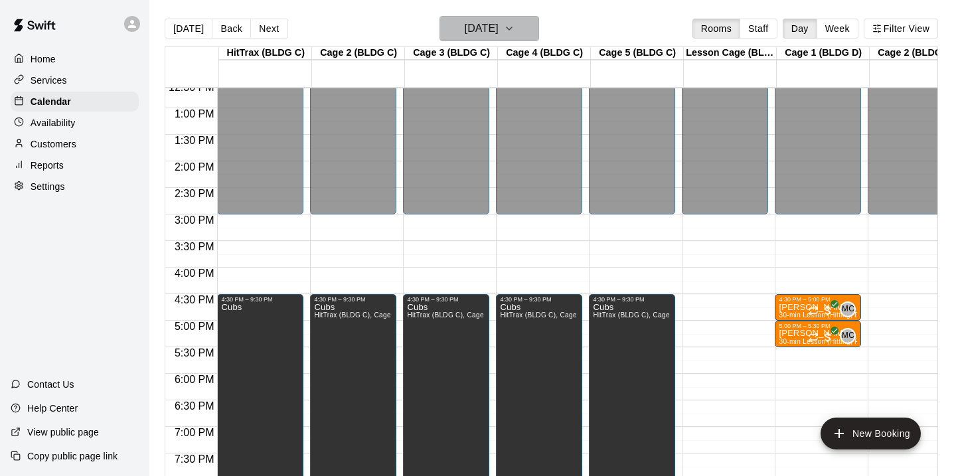
click at [465, 25] on h6 "Wednesday Oct 15" at bounding box center [482, 28] width 34 height 19
